Goal: Transaction & Acquisition: Purchase product/service

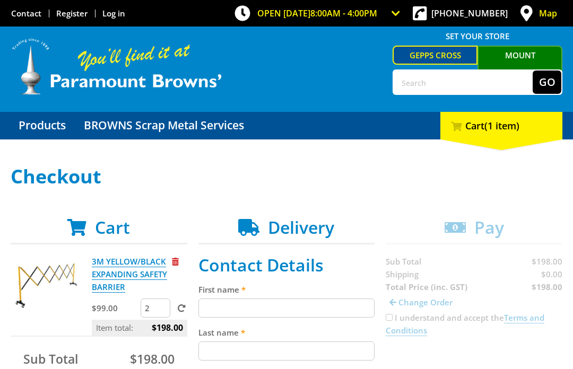
click at [163, 312] on input "2" at bounding box center [156, 308] width 30 height 19
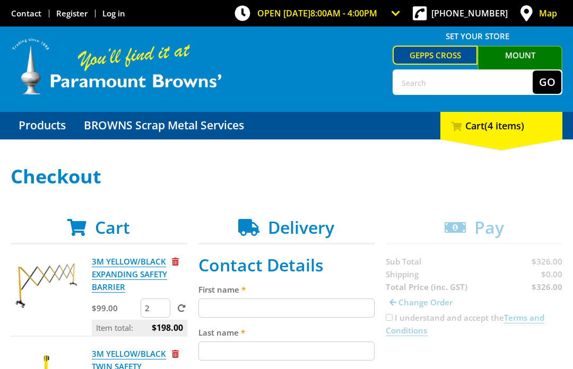
click at [334, 313] on input "First name" at bounding box center [286, 308] width 177 height 19
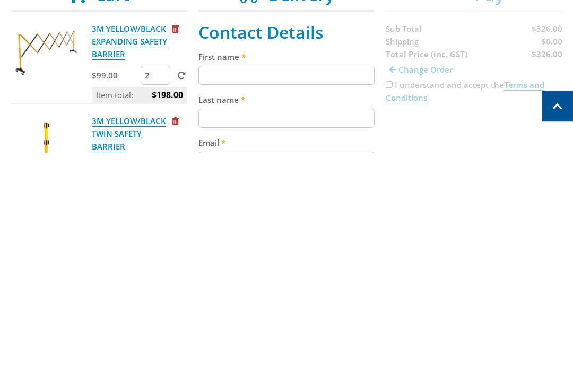
type input "Lachlan"
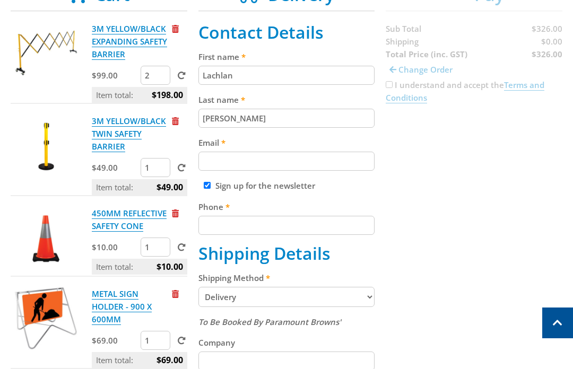
type input "[PERSON_NAME]"
click at [341, 168] on input "Email" at bounding box center [286, 161] width 177 height 19
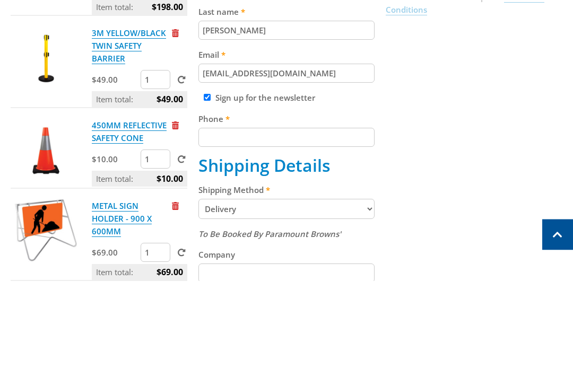
scroll to position [321, 0]
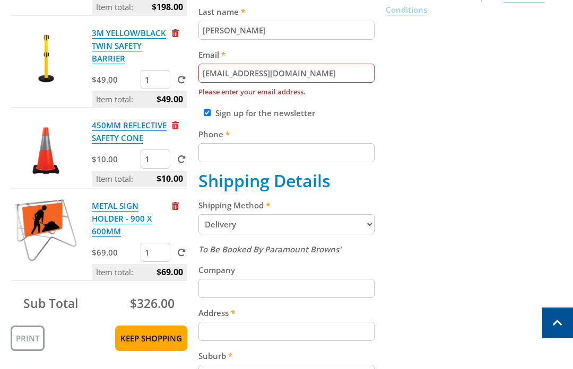
click at [305, 75] on input "[EMAIL_ADDRESS][DOMAIN_NAME]" at bounding box center [286, 73] width 177 height 19
click at [306, 80] on input "[EMAIL_ADDRESS][DOMAIN_NAME]" at bounding box center [286, 73] width 177 height 19
click at [296, 75] on input "[EMAIL_ADDRESS][DOMAIN_NAME]" at bounding box center [286, 73] width 177 height 19
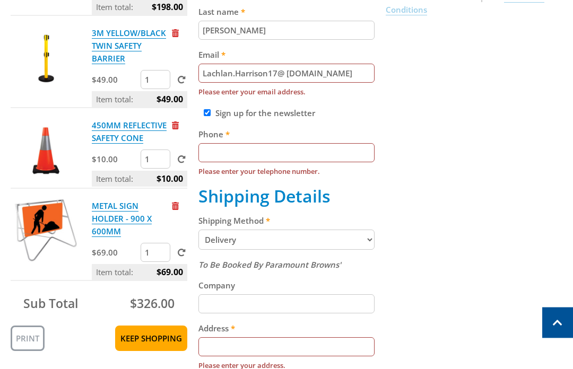
click at [287, 81] on input "Lachlan.Harrison17@ [DOMAIN_NAME]" at bounding box center [286, 73] width 177 height 19
click at [278, 73] on input "Lachlan.Harrison17@ [DOMAIN_NAME]" at bounding box center [286, 73] width 177 height 19
click at [284, 83] on input "Lachlan.Harrison17@ [DOMAIN_NAME]" at bounding box center [286, 73] width 177 height 19
click at [285, 78] on input "Lachlan.Harrison17@ [DOMAIN_NAME]" at bounding box center [286, 73] width 177 height 19
click at [293, 77] on input "Lachlan.Harrison17@ [DOMAIN_NAME]" at bounding box center [286, 73] width 177 height 19
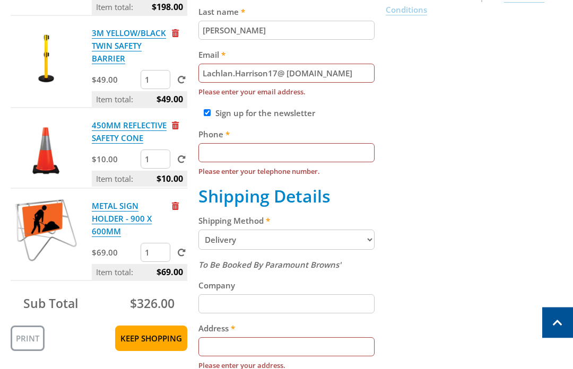
click at [289, 74] on input "Lachlan.Harrison17@ [DOMAIN_NAME]" at bounding box center [286, 73] width 177 height 19
click at [499, 126] on div "Cart 3M YELLOW/BLACK EXPANDING SAFETY BARRIER $99.00 2 Item total: $198.00 3M Y…" at bounding box center [286, 282] width 551 height 770
click at [314, 74] on input "Lachlan.Harrison17@ [DOMAIN_NAME]" at bounding box center [286, 73] width 177 height 19
click at [283, 78] on input "Lachlan.Harrison17@ [DOMAIN_NAME]" at bounding box center [286, 73] width 177 height 19
click at [282, 74] on input "Lachlan.Harrison17@ [DOMAIN_NAME]" at bounding box center [286, 73] width 177 height 19
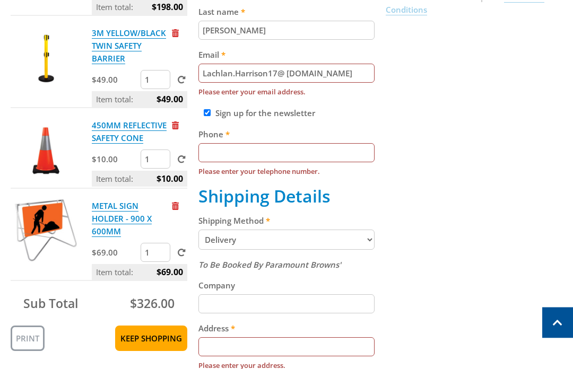
click at [289, 77] on input "Lachlan.Harrison17@ [DOMAIN_NAME]" at bounding box center [286, 73] width 177 height 19
type input "[EMAIL_ADDRESS][DOMAIN_NAME]"
click at [368, 141] on label "Phone" at bounding box center [286, 134] width 177 height 13
click at [368, 144] on input "Phone" at bounding box center [286, 153] width 177 height 19
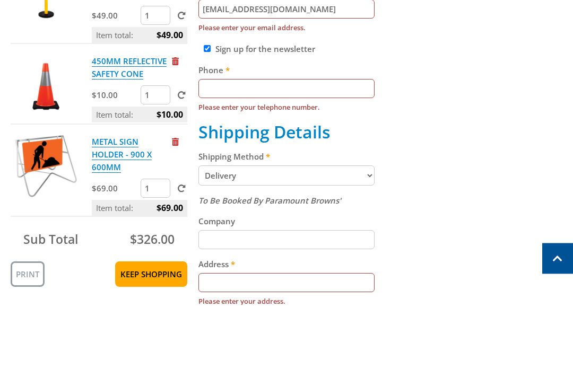
scroll to position [385, 0]
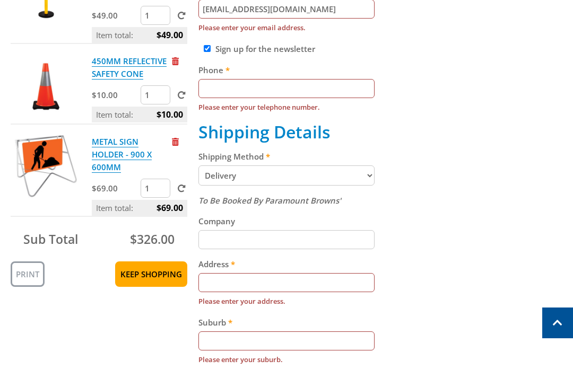
click at [341, 171] on select "Pickup from Gepps Cross Delivery" at bounding box center [286, 175] width 177 height 20
click at [339, 241] on input "Company" at bounding box center [286, 239] width 177 height 19
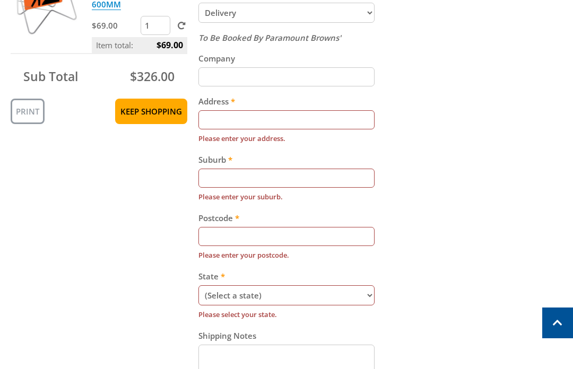
click at [288, 117] on input "Address" at bounding box center [286, 119] width 177 height 19
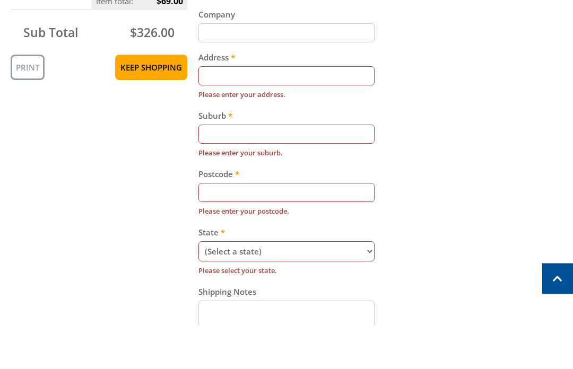
type input "[STREET_ADDRESS]"
type input "5095"
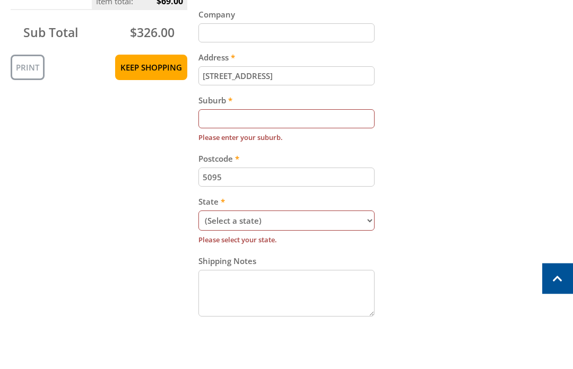
scroll to position [592, 0]
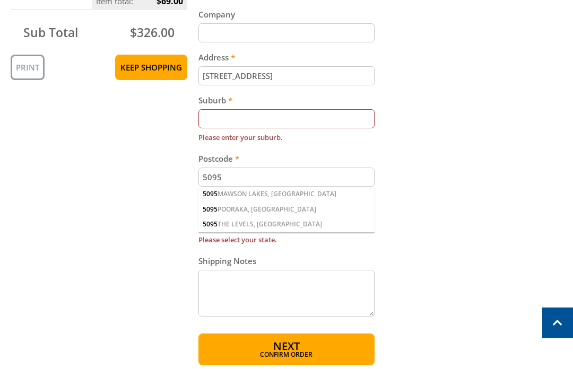
click at [261, 199] on div "[STREET_ADDRESS]" at bounding box center [286, 194] width 177 height 15
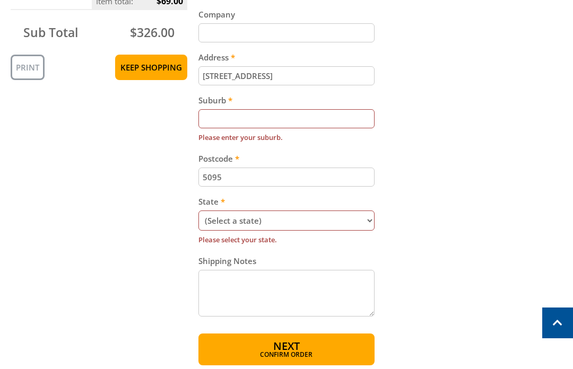
click at [277, 106] on label "Suburb" at bounding box center [286, 100] width 177 height 13
click at [277, 109] on input "Suburb" at bounding box center [286, 118] width 177 height 19
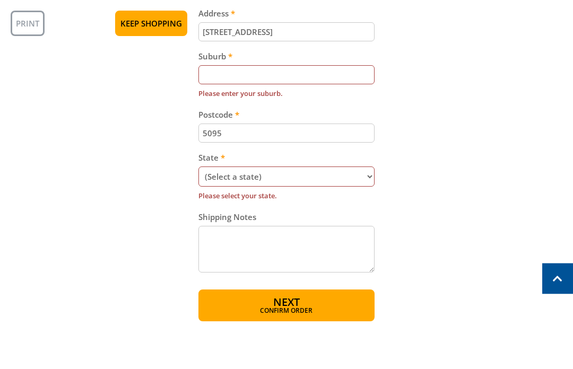
type input "M"
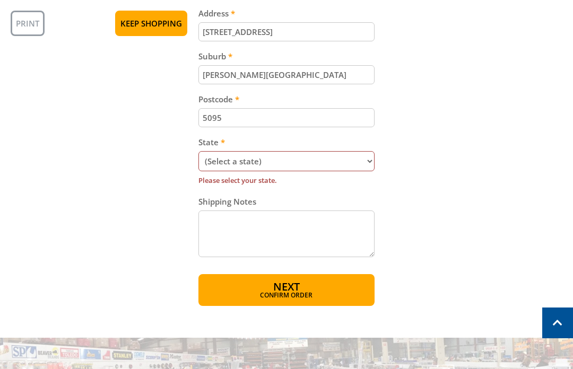
type input "[PERSON_NAME][GEOGRAPHIC_DATA]"
click at [350, 158] on select "(Select a state) [GEOGRAPHIC_DATA] [GEOGRAPHIC_DATA] [GEOGRAPHIC_DATA] [GEOGRAP…" at bounding box center [286, 161] width 177 height 20
click at [299, 162] on select "(Select a state) [GEOGRAPHIC_DATA] [GEOGRAPHIC_DATA] [GEOGRAPHIC_DATA] [GEOGRAP…" at bounding box center [286, 161] width 177 height 20
select select "SA"
click at [308, 155] on select "(Select a state) [GEOGRAPHIC_DATA] [GEOGRAPHIC_DATA] [GEOGRAPHIC_DATA] [GEOGRAP…" at bounding box center [286, 161] width 177 height 20
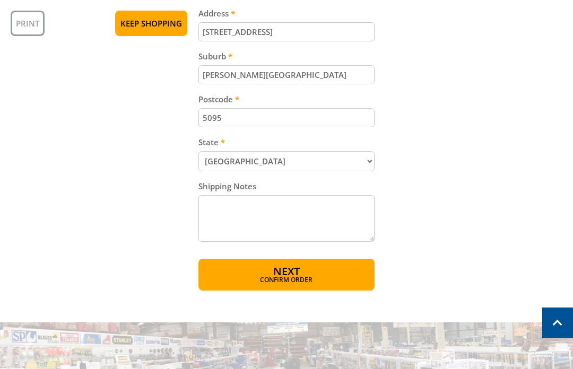
click at [357, 228] on textarea "Shipping Notes" at bounding box center [286, 218] width 177 height 47
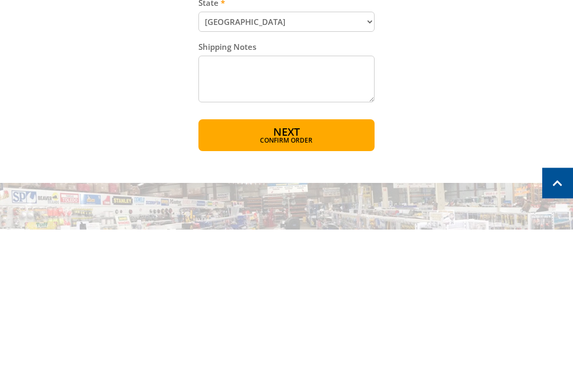
click at [338, 259] on button "Next Confirm order" at bounding box center [286, 275] width 177 height 32
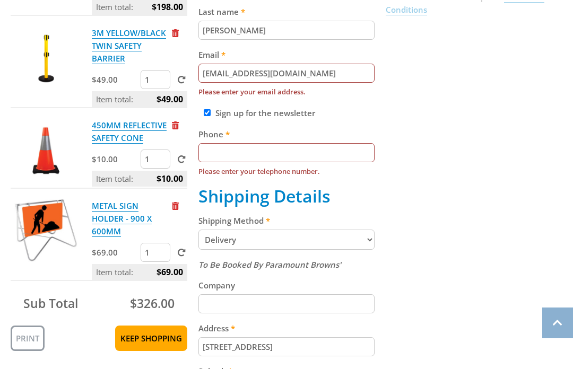
scroll to position [299, 0]
